Goal: Task Accomplishment & Management: Use online tool/utility

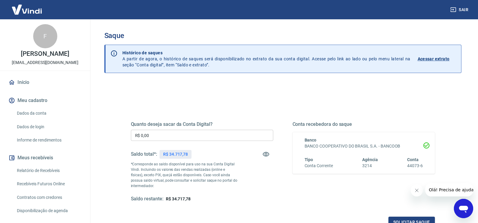
click at [170, 132] on input "R$ 0,00" at bounding box center [202, 135] width 142 height 11
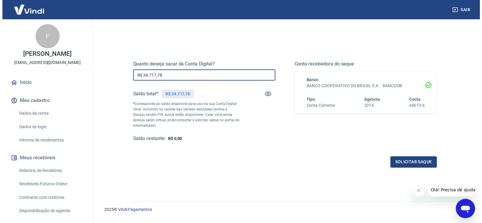
scroll to position [75, 0]
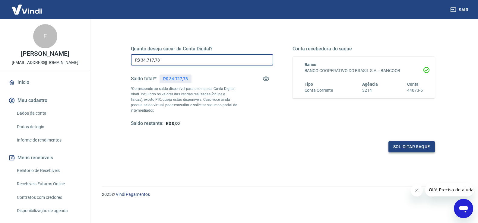
type input "R$ 34.717,78"
click at [409, 147] on button "Solicitar saque" at bounding box center [411, 146] width 46 height 11
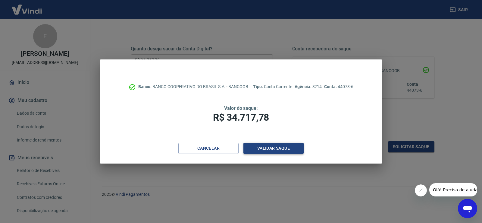
click at [274, 151] on button "Validar saque" at bounding box center [274, 148] width 60 height 11
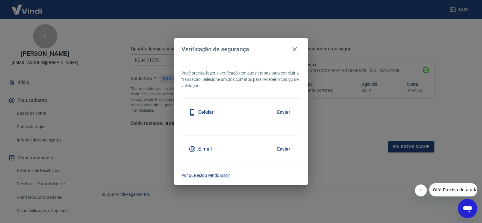
click at [283, 108] on button "Enviar" at bounding box center [284, 112] width 20 height 13
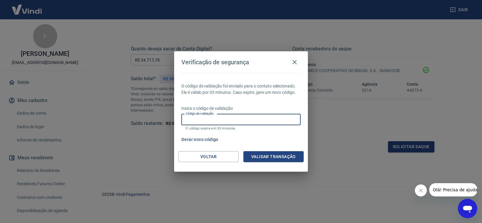
click at [222, 120] on input "Código de validação" at bounding box center [241, 119] width 119 height 11
click at [216, 118] on input "Código de validação" at bounding box center [241, 119] width 119 height 11
click at [234, 115] on input "Código de validação" at bounding box center [241, 119] width 119 height 11
click at [302, 130] on div "O código de validação foi enviado para o contato selecionado. Ele é válido por …" at bounding box center [241, 112] width 134 height 78
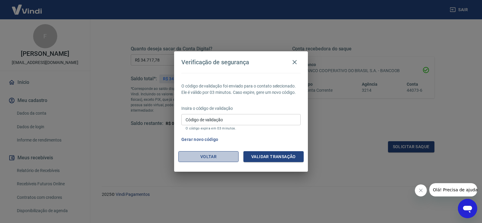
click at [220, 154] on button "Voltar" at bounding box center [209, 156] width 60 height 11
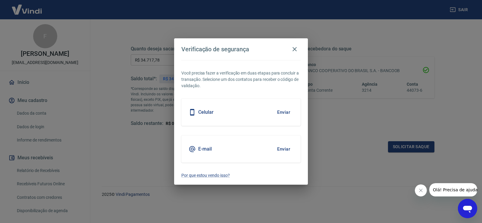
click at [292, 150] on button "Enviar" at bounding box center [284, 149] width 20 height 13
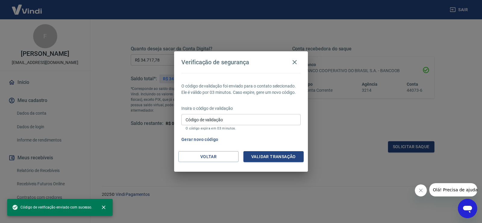
click at [200, 121] on input "Código de validação" at bounding box center [241, 119] width 119 height 11
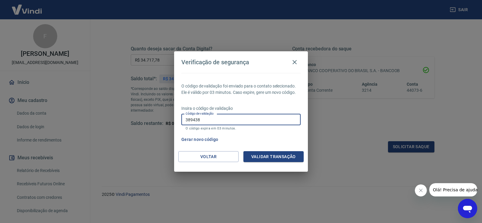
type input "389438"
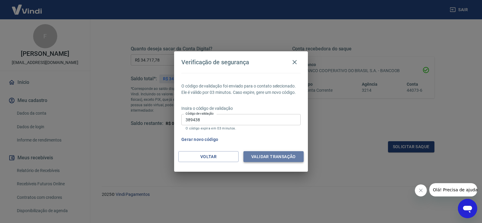
click at [279, 152] on button "Validar transação" at bounding box center [274, 156] width 60 height 11
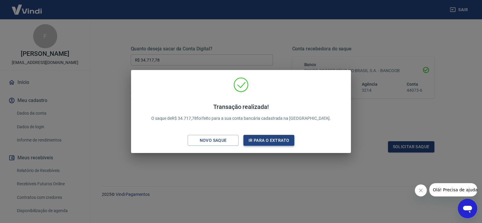
click at [261, 141] on button "Ir para o extrato" at bounding box center [269, 140] width 51 height 11
